Goal: Information Seeking & Learning: Learn about a topic

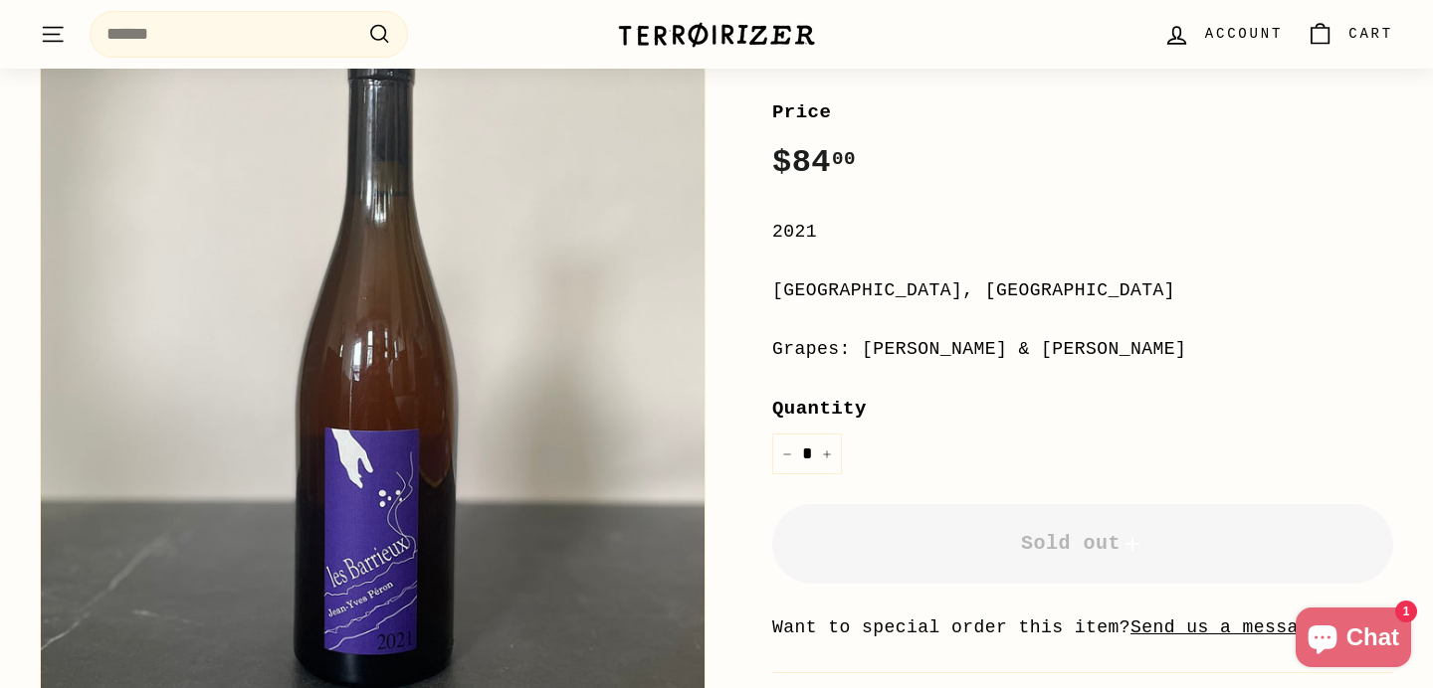
scroll to position [353, 0]
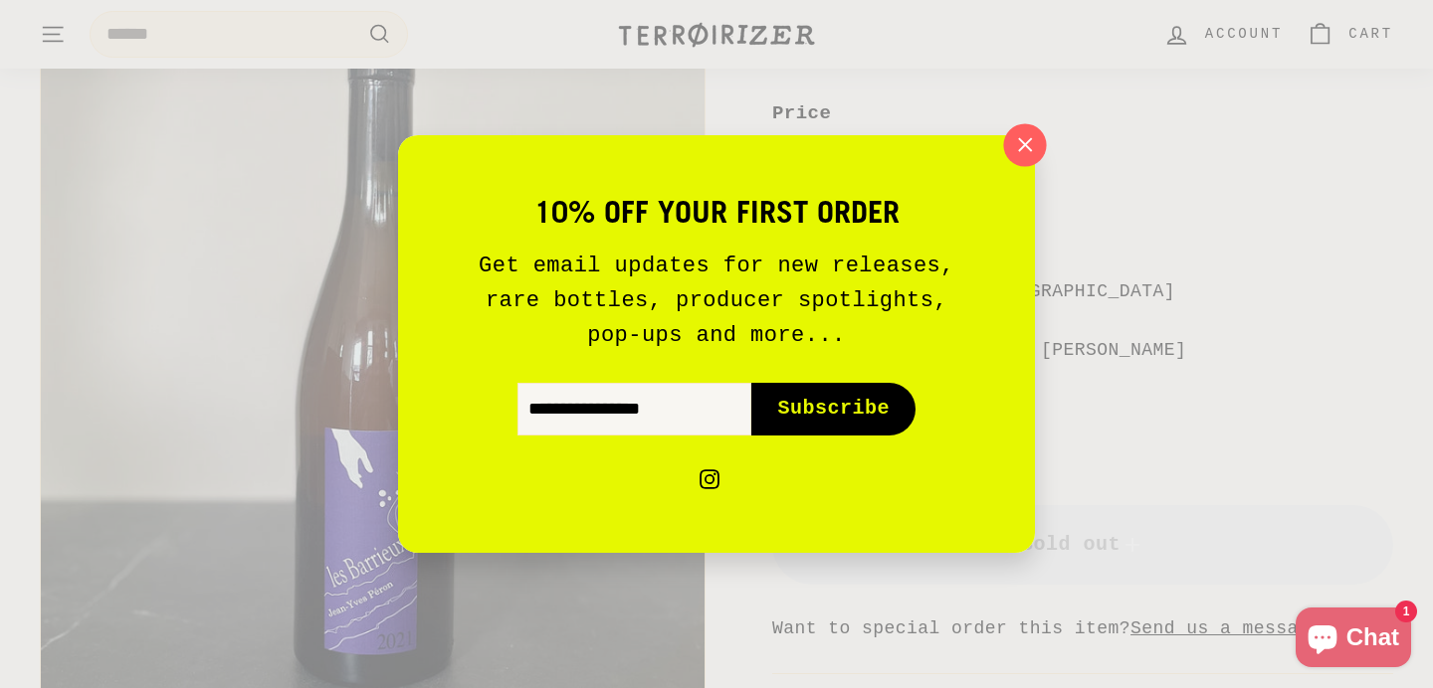
click at [1025, 152] on icon "button" at bounding box center [1025, 145] width 30 height 30
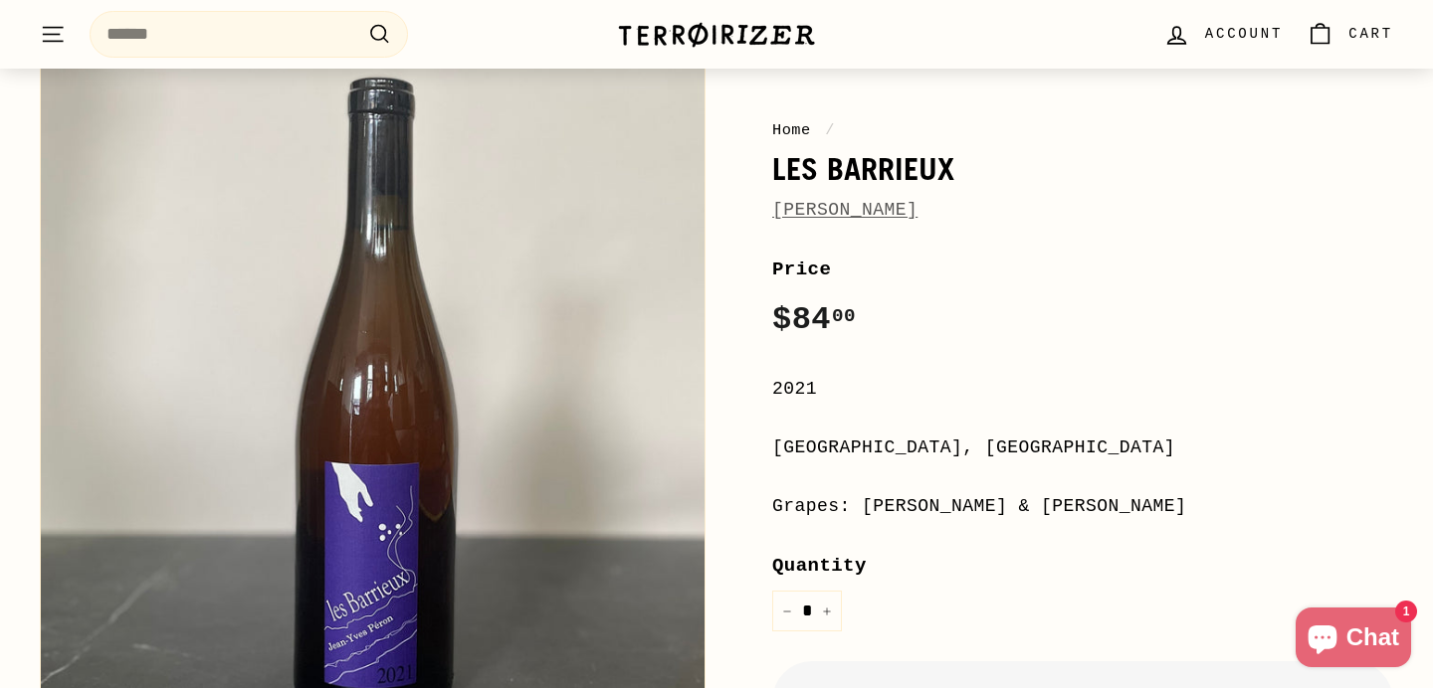
scroll to position [167, 0]
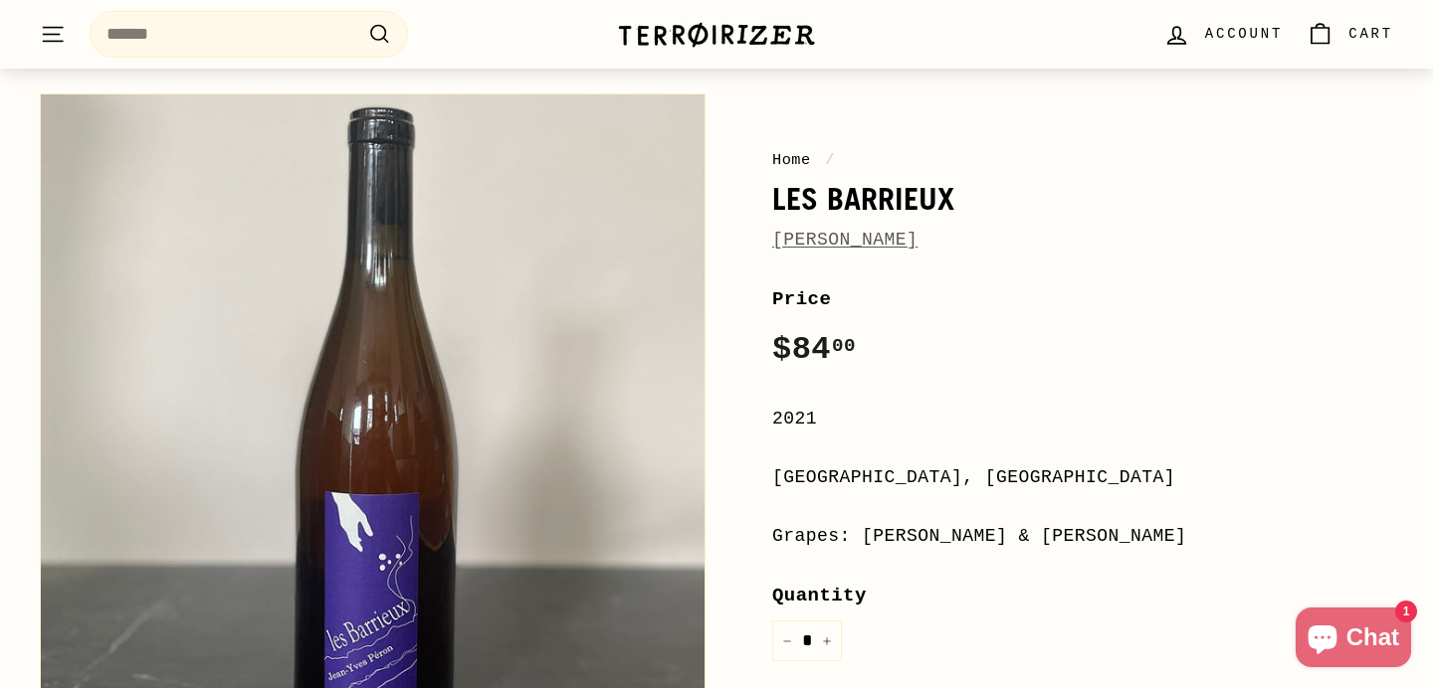
drag, startPoint x: 954, startPoint y: 242, endPoint x: 895, endPoint y: 242, distance: 58.7
click at [895, 242] on div "[PERSON_NAME]" at bounding box center [1082, 240] width 621 height 29
copy link "éron"
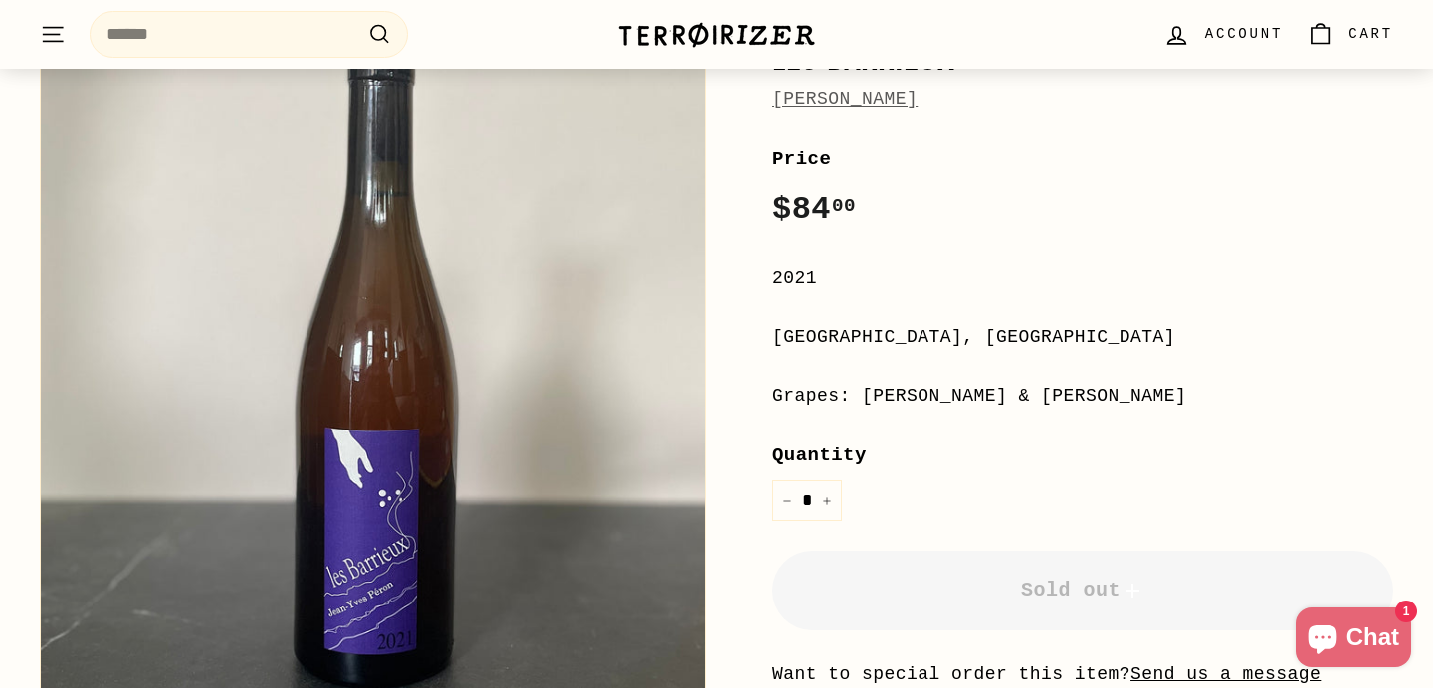
scroll to position [373, 0]
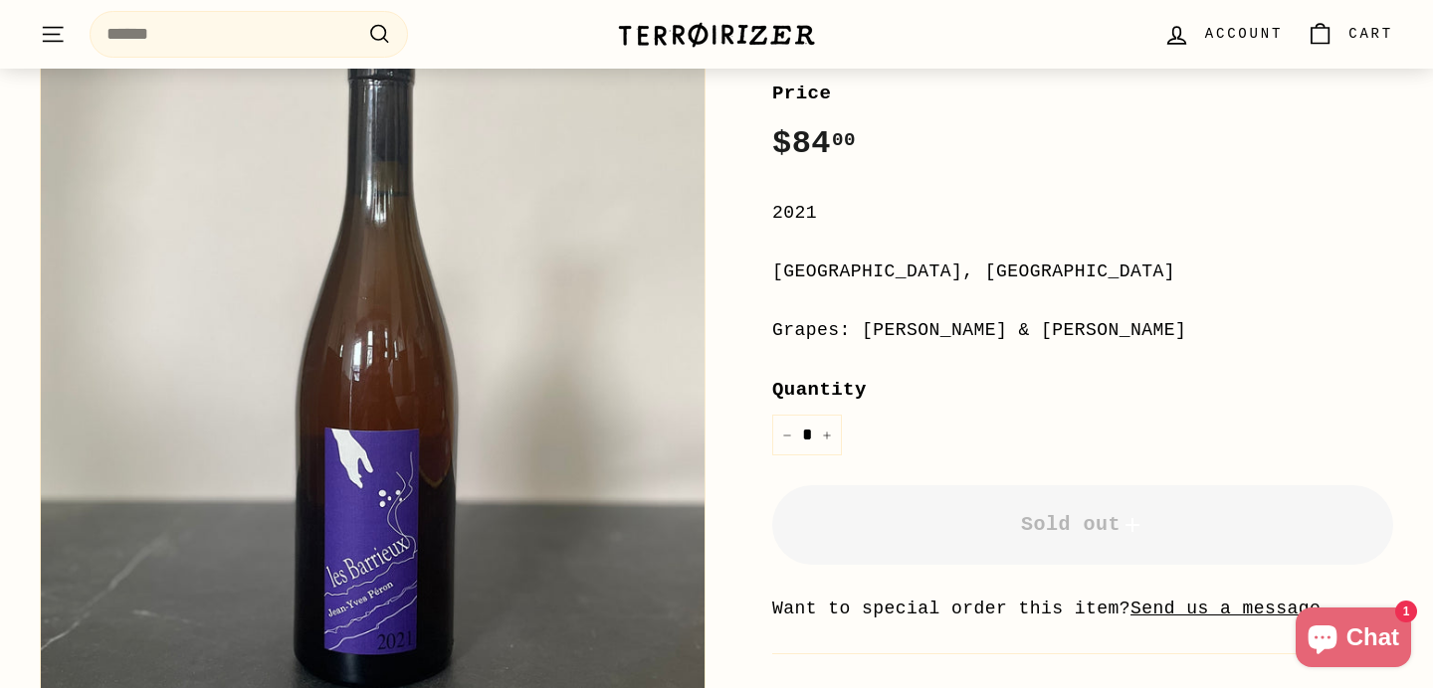
click at [1041, 330] on div "Grapes: [PERSON_NAME] & [PERSON_NAME]" at bounding box center [1082, 330] width 621 height 29
copy div "Jacquère"
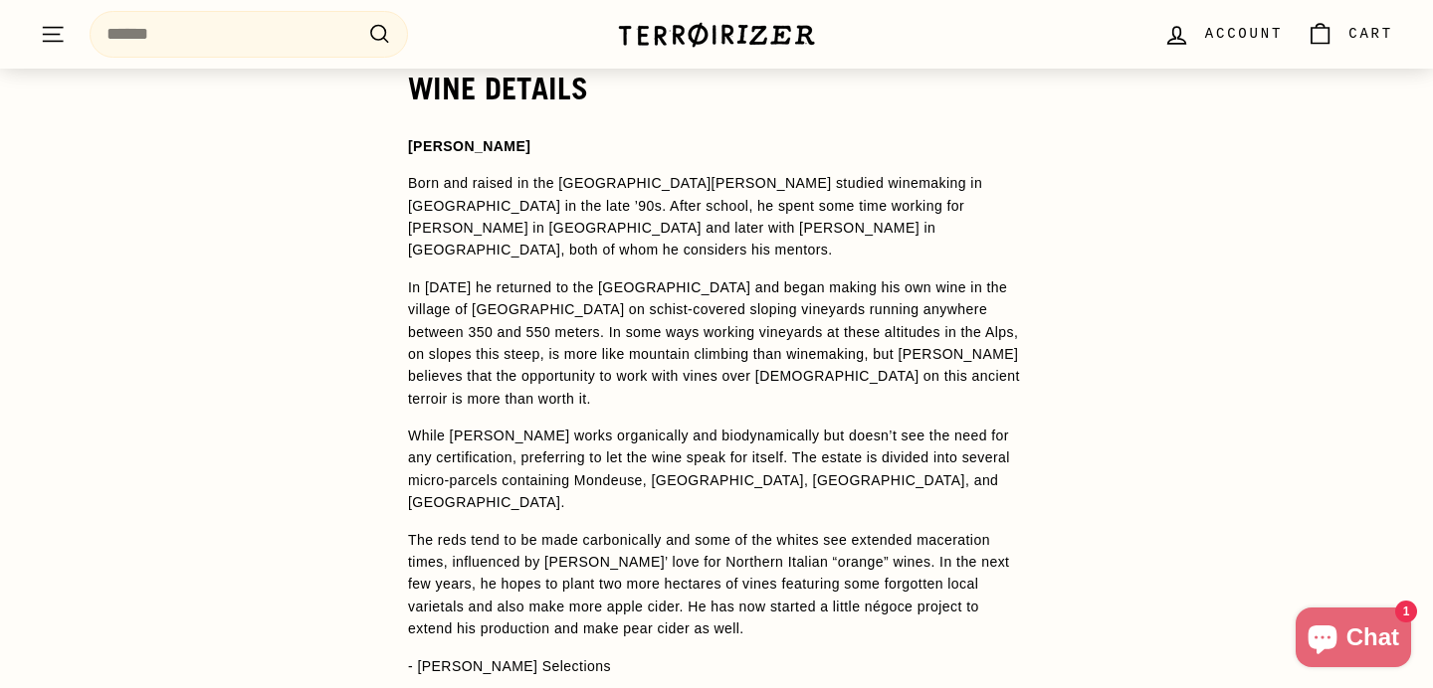
scroll to position [1547, 0]
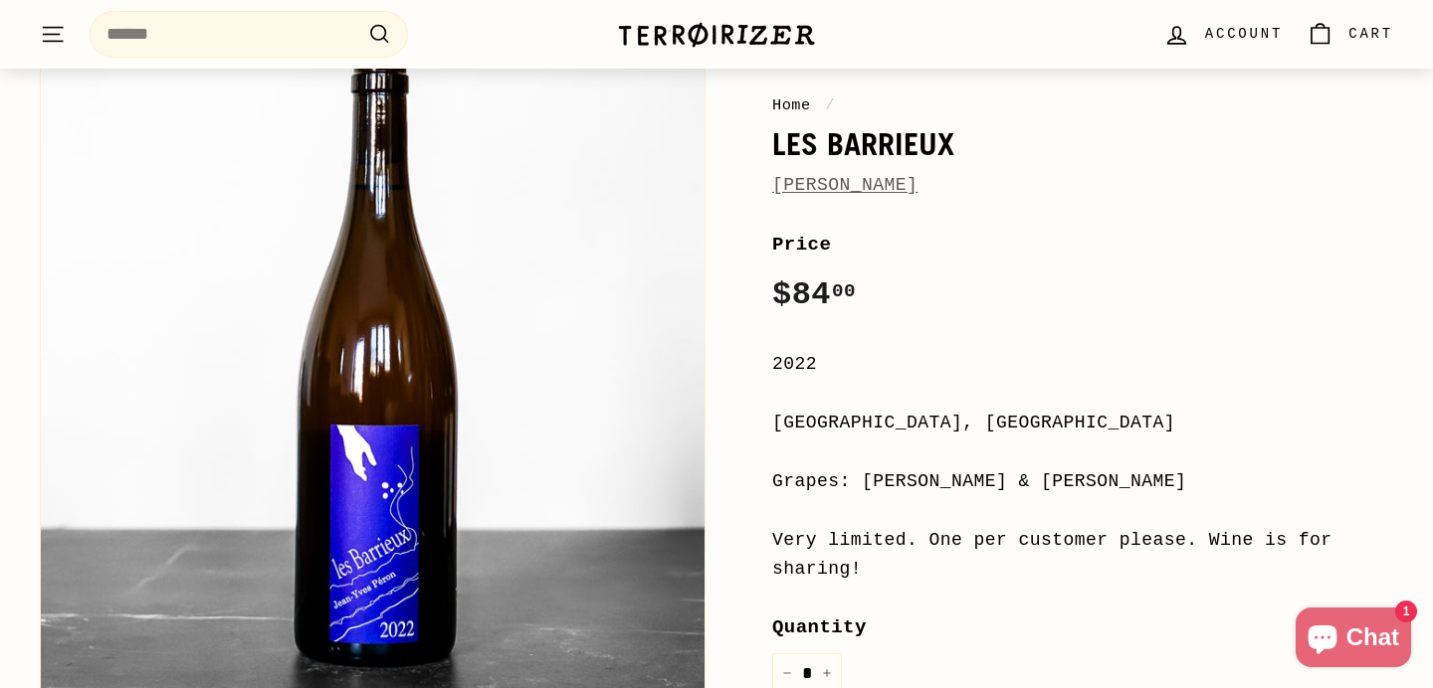
scroll to position [225, 0]
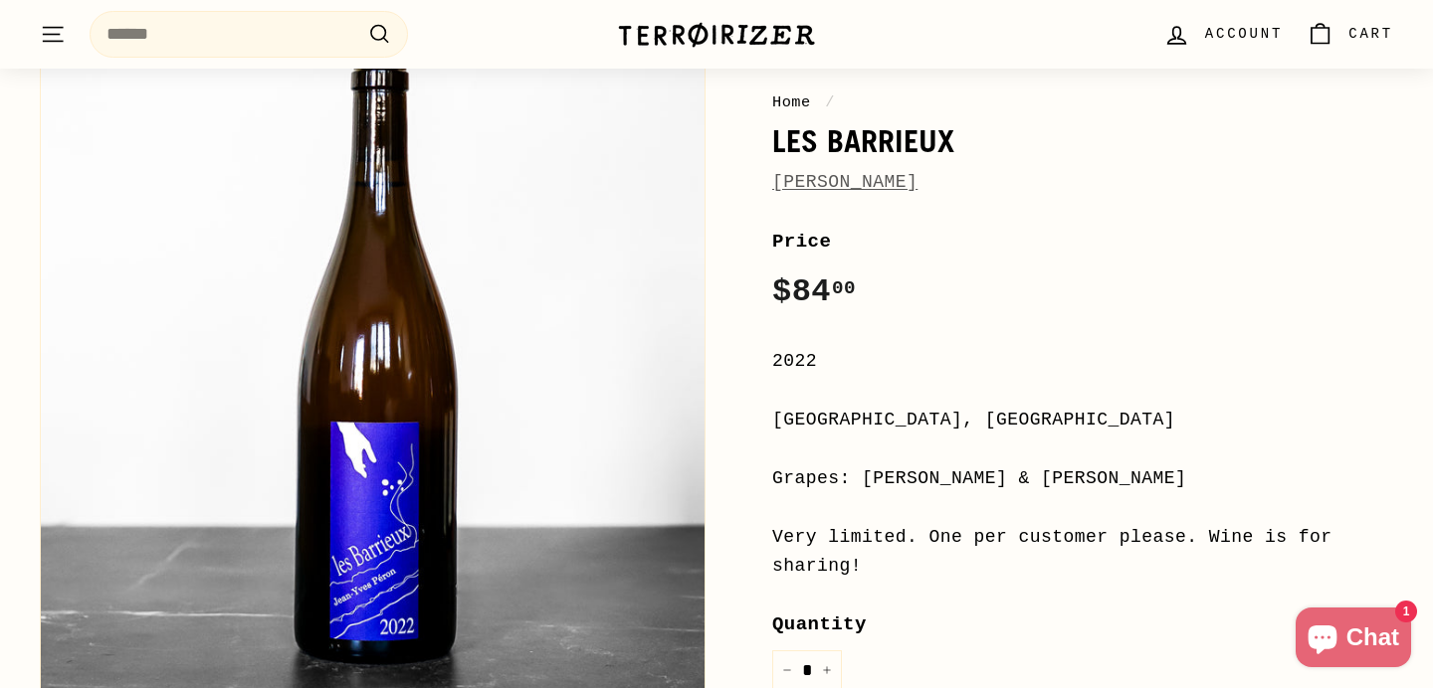
click at [380, 439] on button "Zoom" at bounding box center [373, 369] width 664 height 664
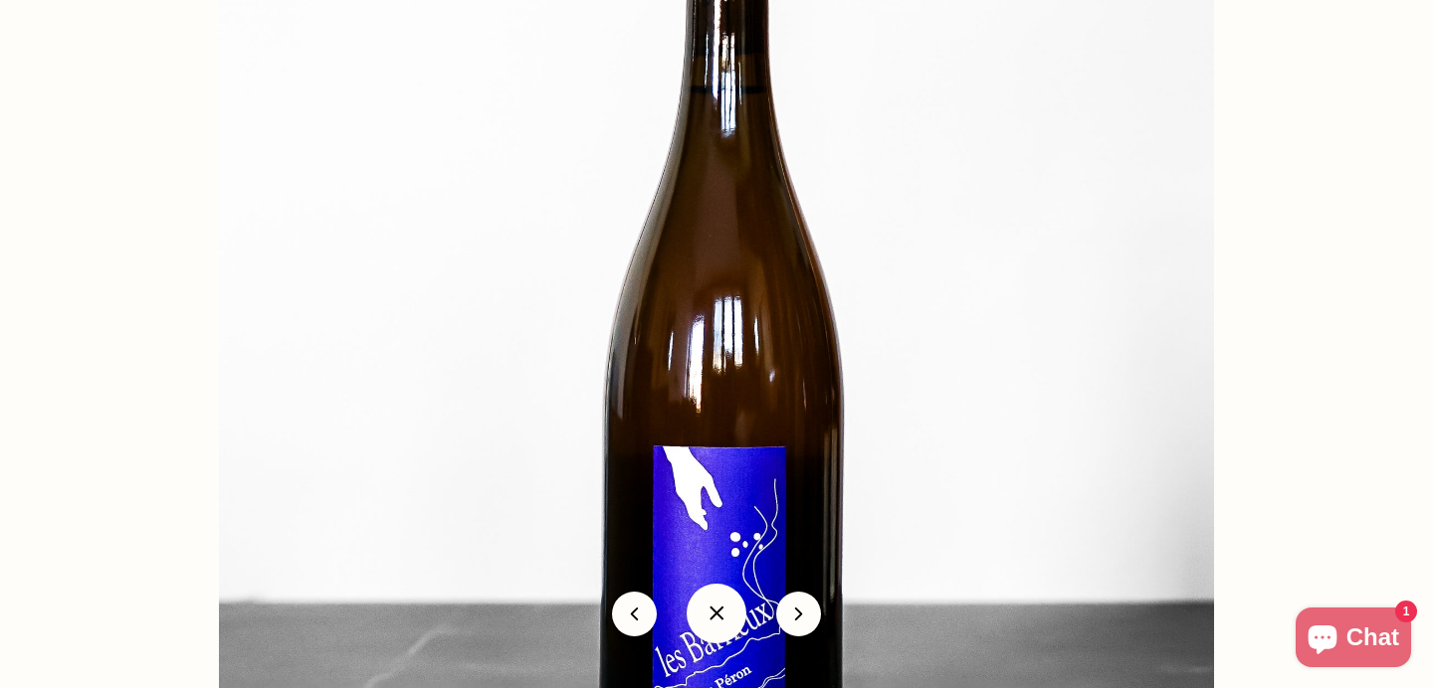
click at [446, 487] on img at bounding box center [716, 366] width 995 height 995
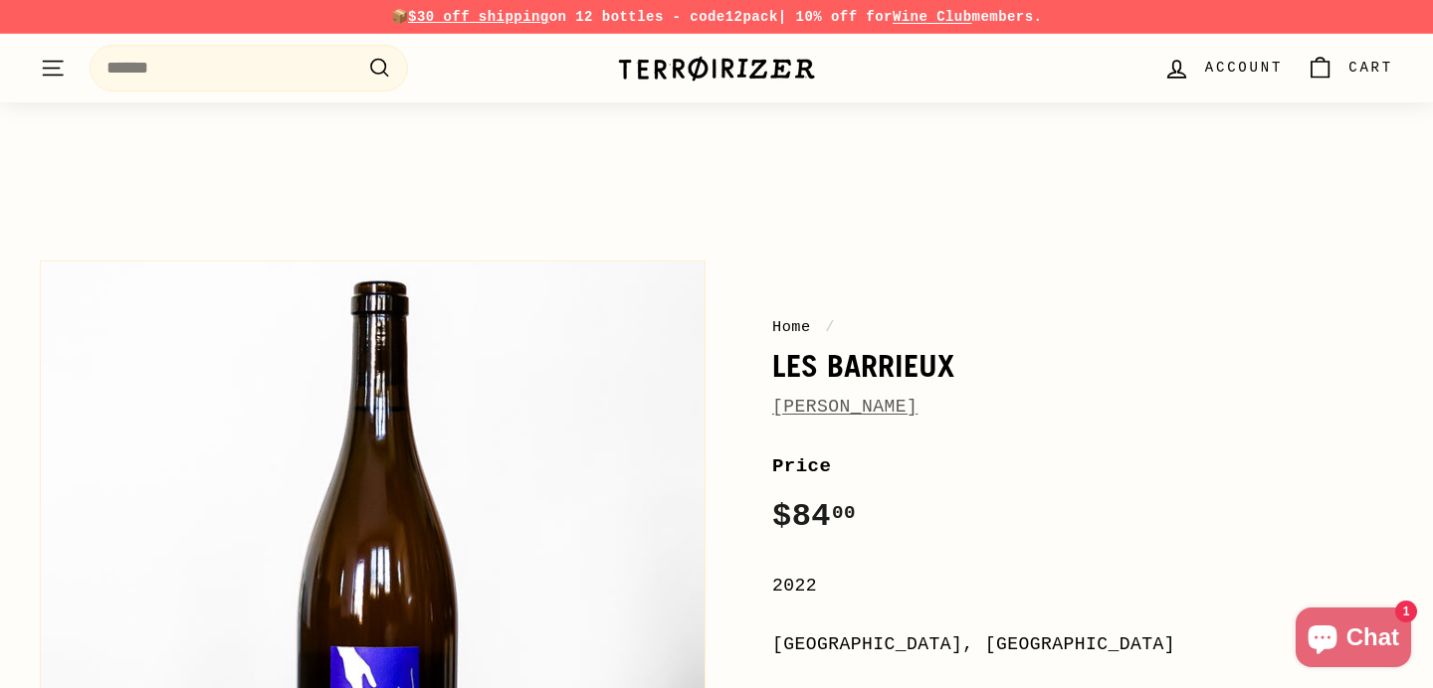
scroll to position [395, 0]
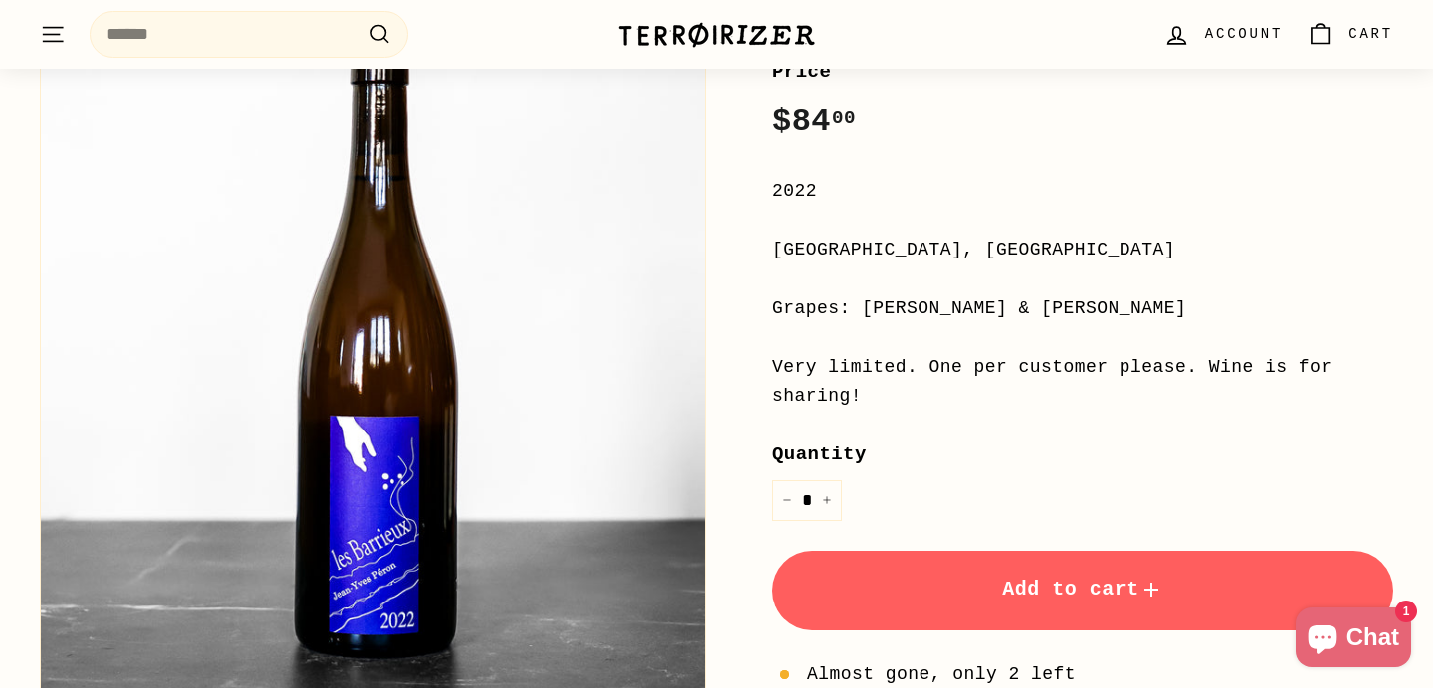
click at [1054, 309] on div "Grapes: [PERSON_NAME] & [PERSON_NAME]" at bounding box center [1082, 308] width 621 height 29
copy div "Jacquère"
